Goal: Check status: Check status

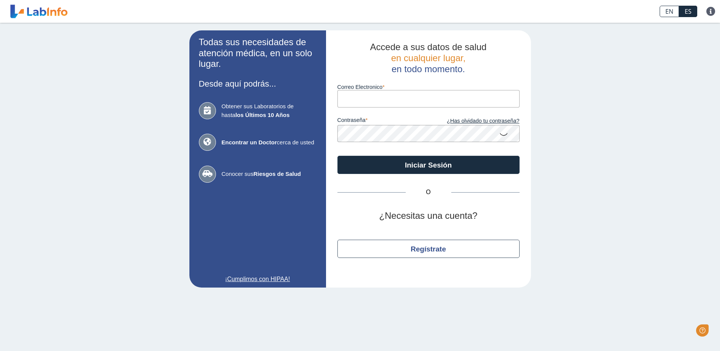
type input "[PERSON_NAME][EMAIL_ADDRESS][PERSON_NAME][DOMAIN_NAME]"
click at [338, 156] on button "Iniciar Sesión" at bounding box center [429, 165] width 182 height 18
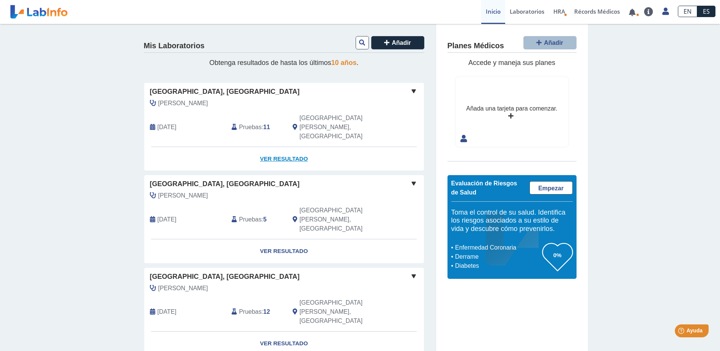
click at [270, 147] on link "Ver Resultado" at bounding box center [284, 159] width 280 height 24
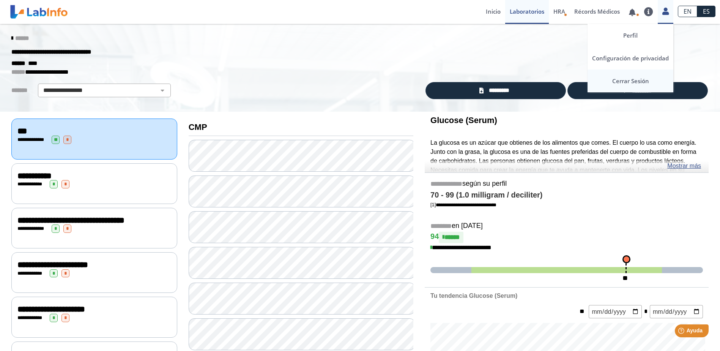
click at [637, 77] on link "Cerrar Sesión" at bounding box center [631, 81] width 86 height 23
